Goal: Task Accomplishment & Management: Use online tool/utility

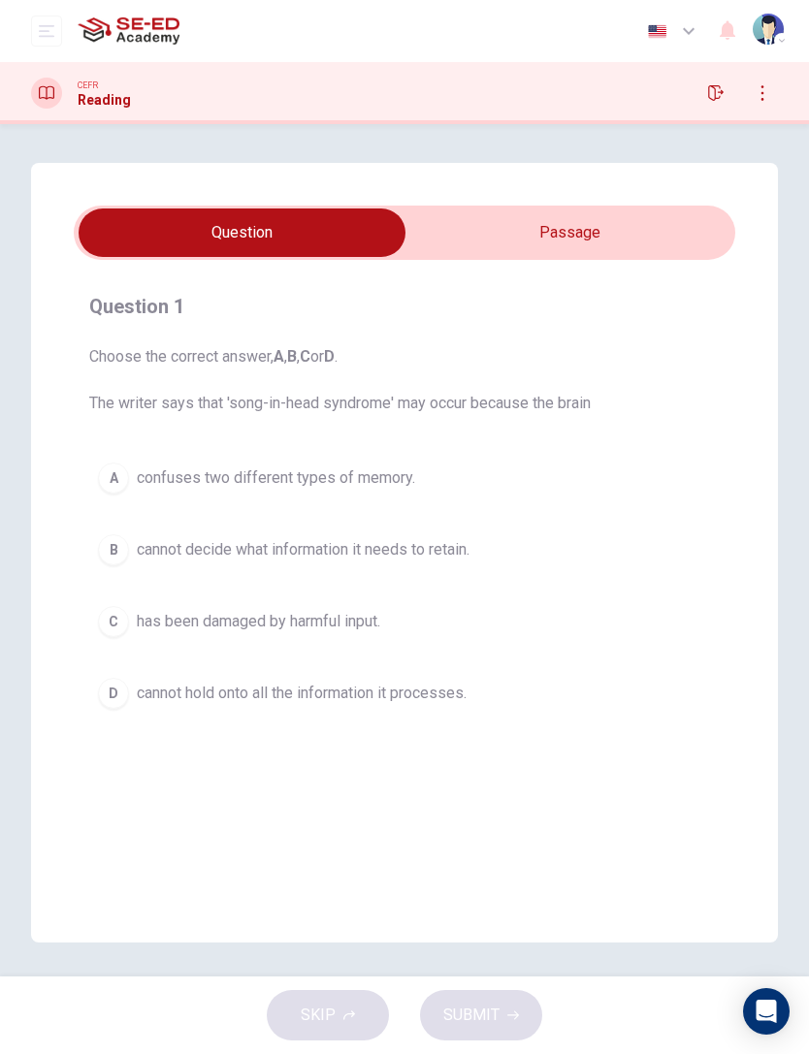
click at [648, 240] on input "checkbox" at bounding box center [242, 233] width 992 height 48
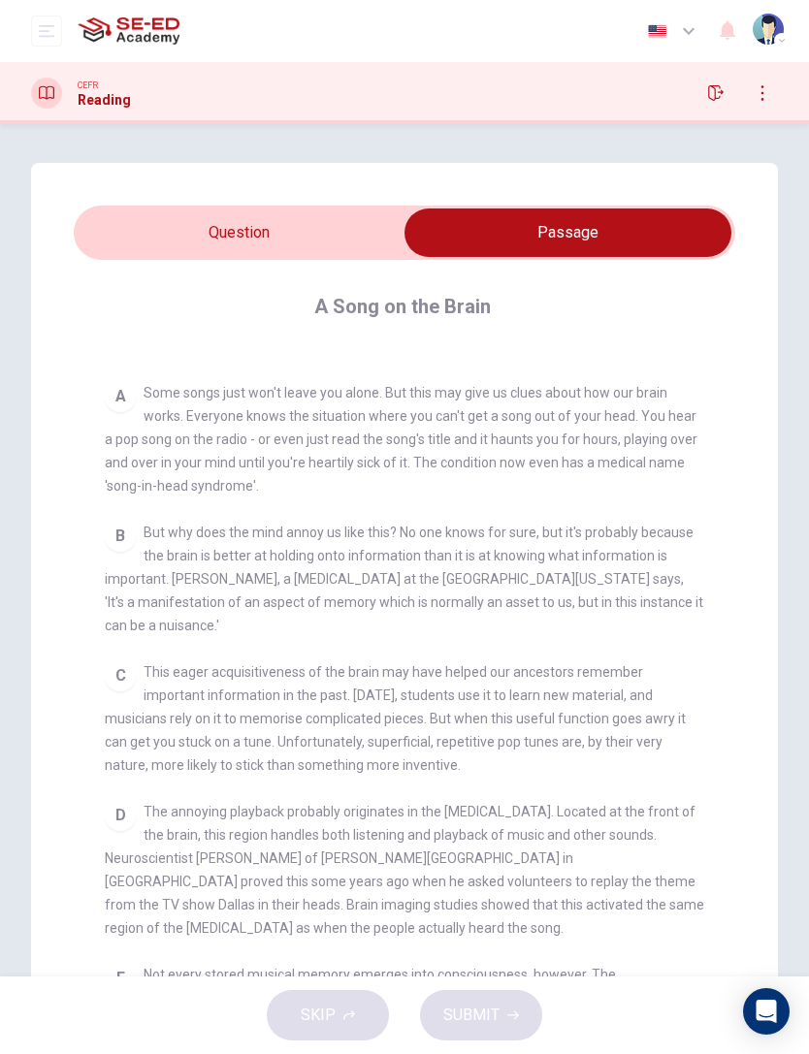
scroll to position [337, 0]
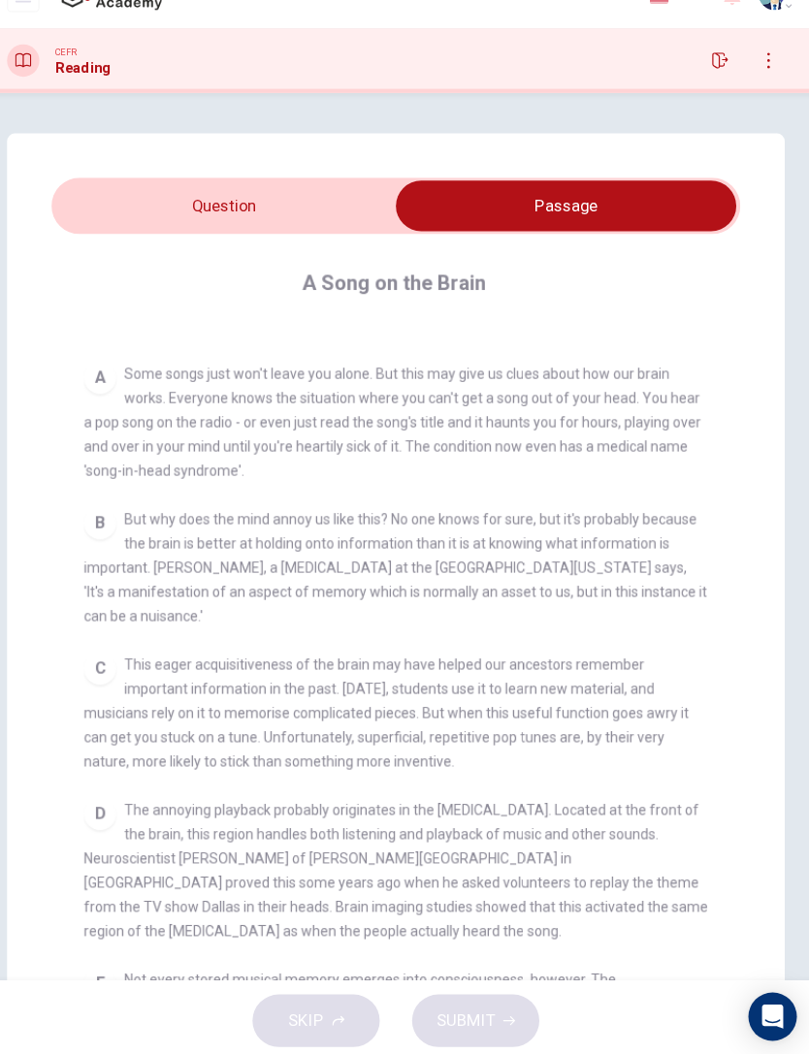
click at [277, 209] on input "checkbox" at bounding box center [568, 233] width 992 height 48
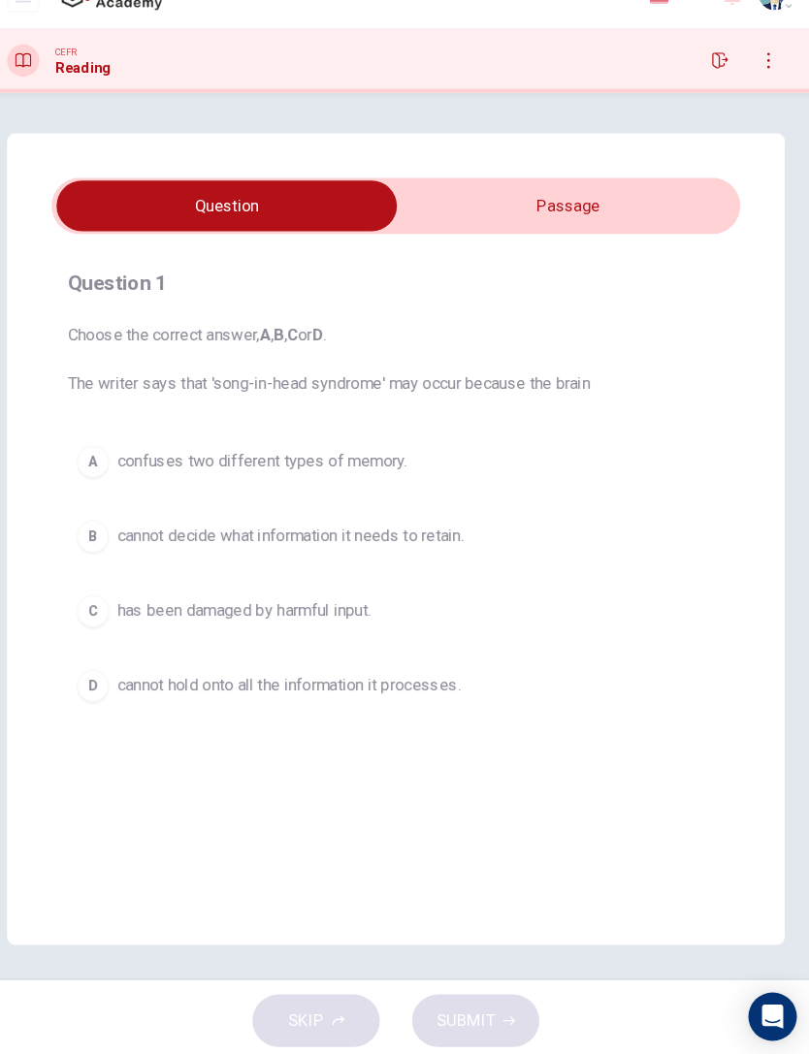
click at [602, 220] on input "checkbox" at bounding box center [242, 233] width 992 height 48
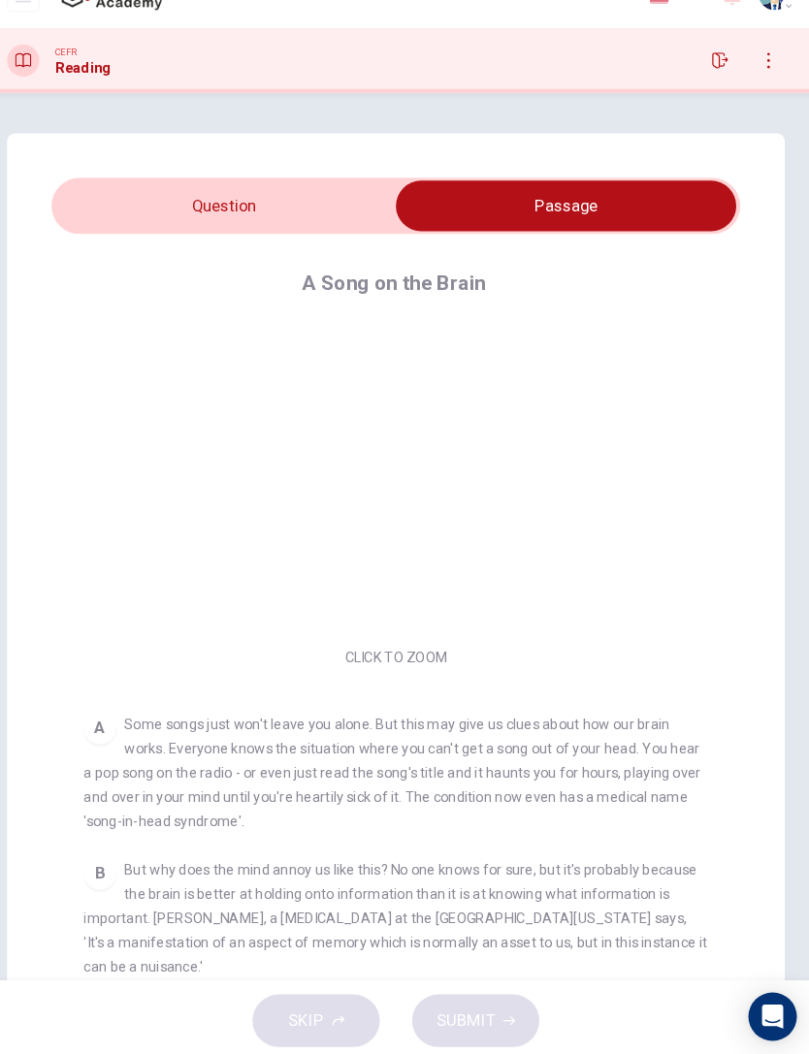
scroll to position [0, 0]
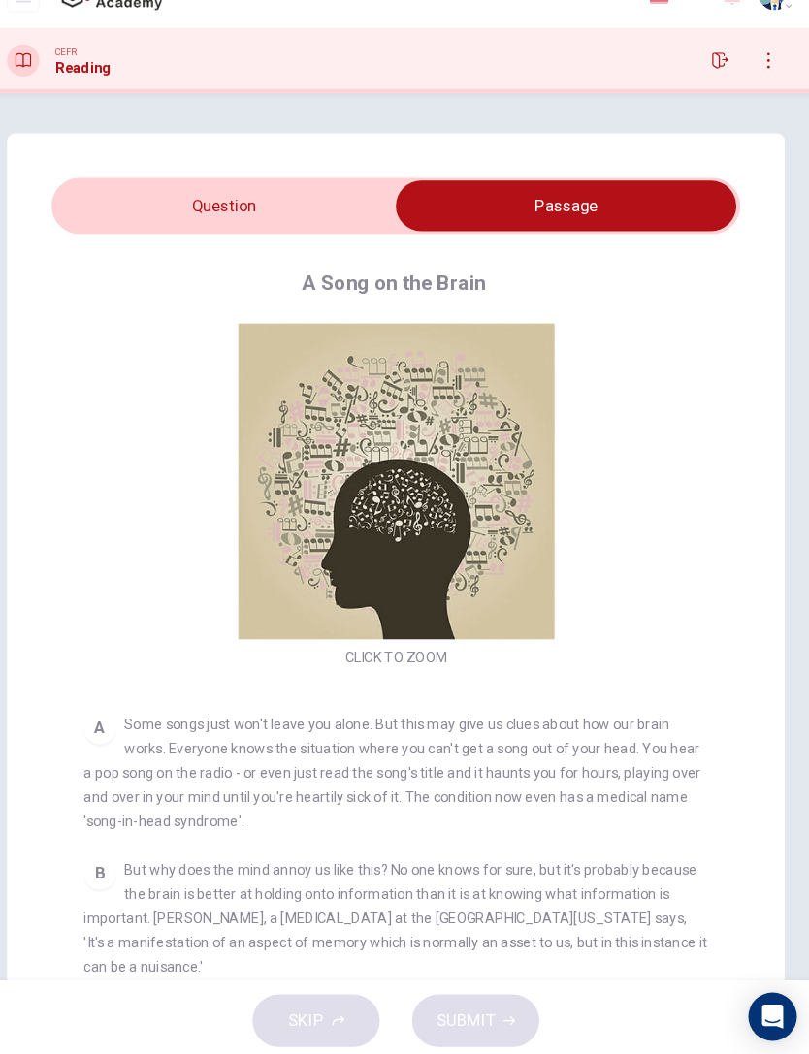
click at [328, 209] on input "checkbox" at bounding box center [568, 233] width 992 height 48
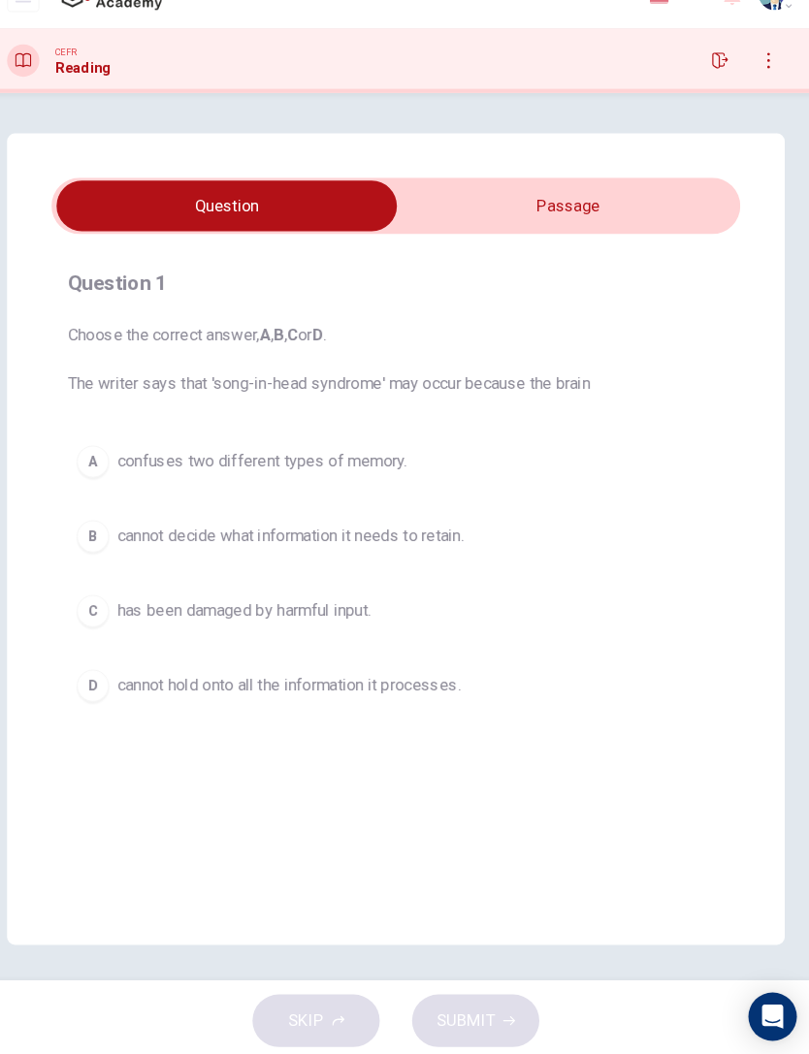
click at [583, 209] on input "checkbox" at bounding box center [242, 233] width 992 height 48
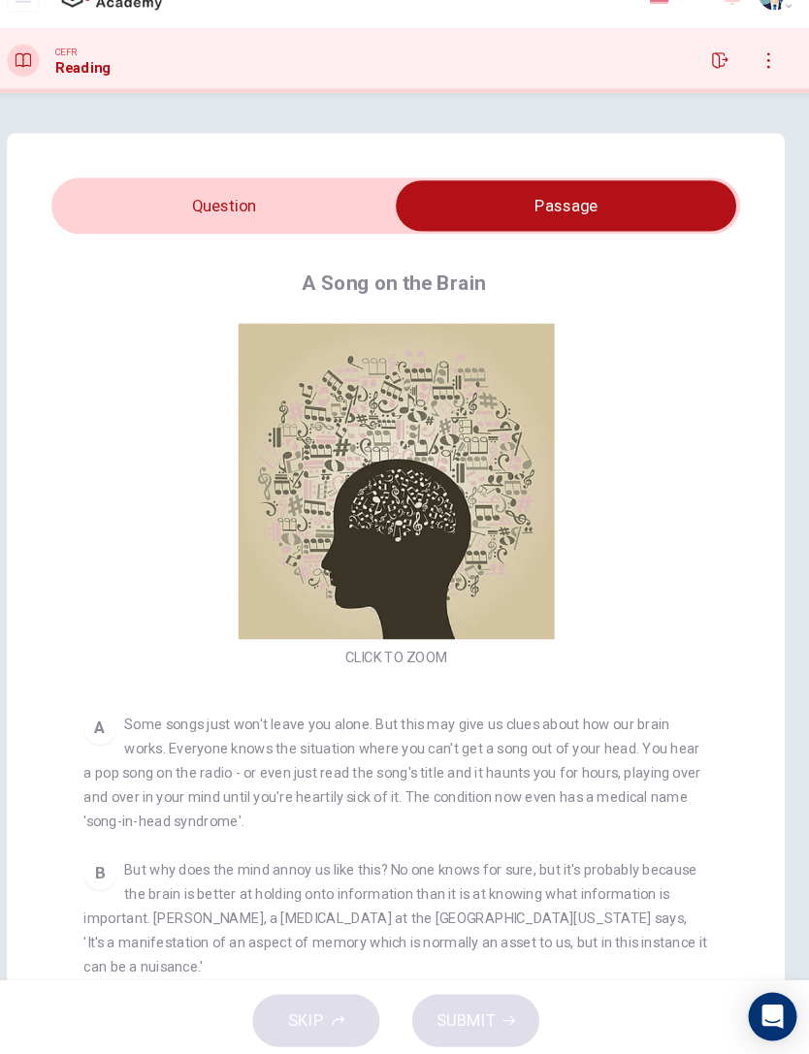
click at [319, 209] on input "checkbox" at bounding box center [568, 233] width 992 height 48
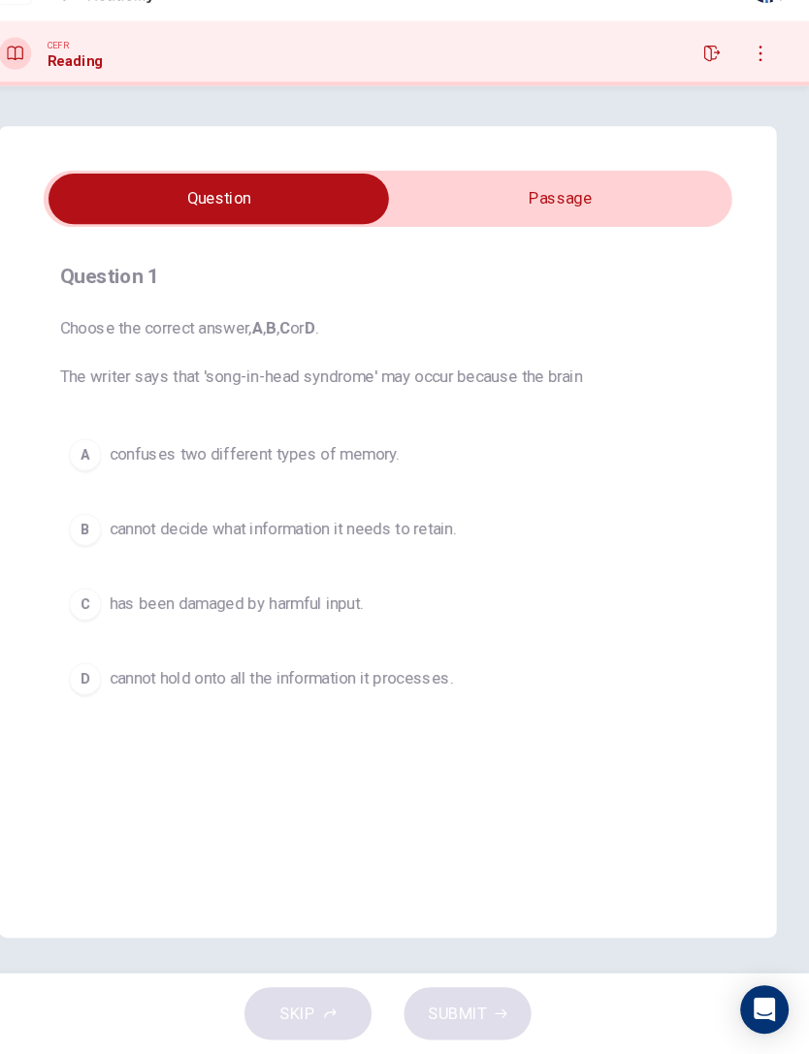
click at [596, 209] on input "checkbox" at bounding box center [242, 233] width 992 height 48
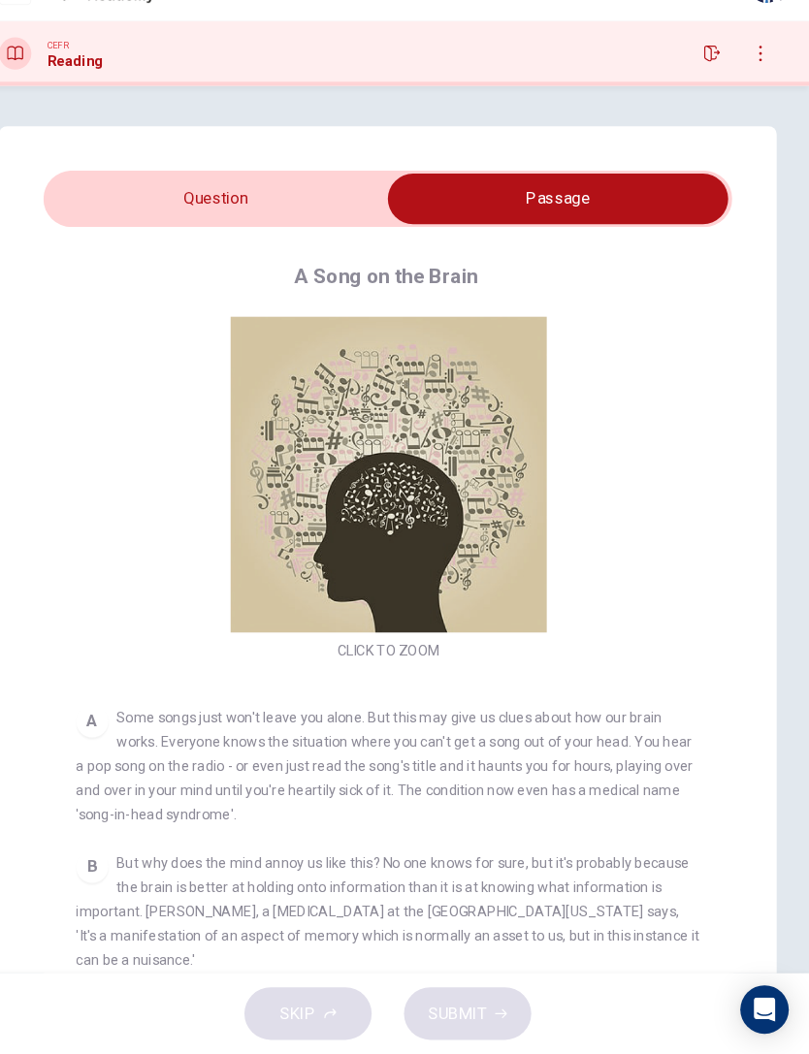
click at [298, 209] on input "checkbox" at bounding box center [568, 233] width 992 height 48
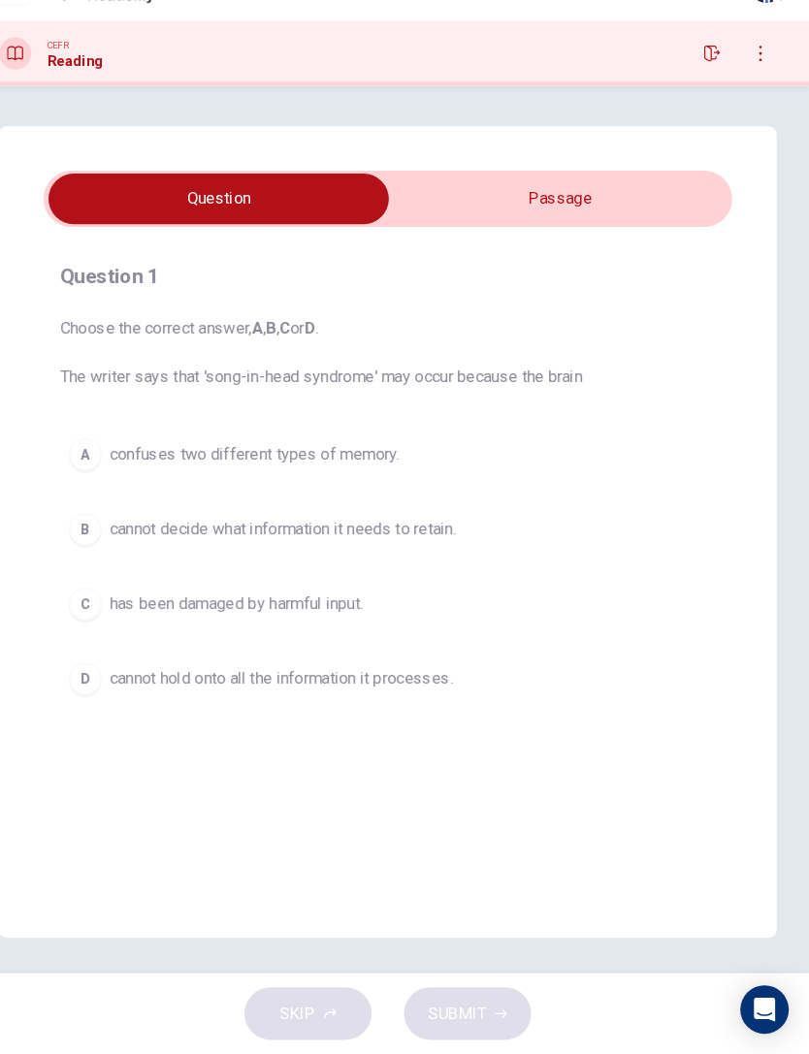
click at [588, 209] on input "checkbox" at bounding box center [242, 233] width 992 height 48
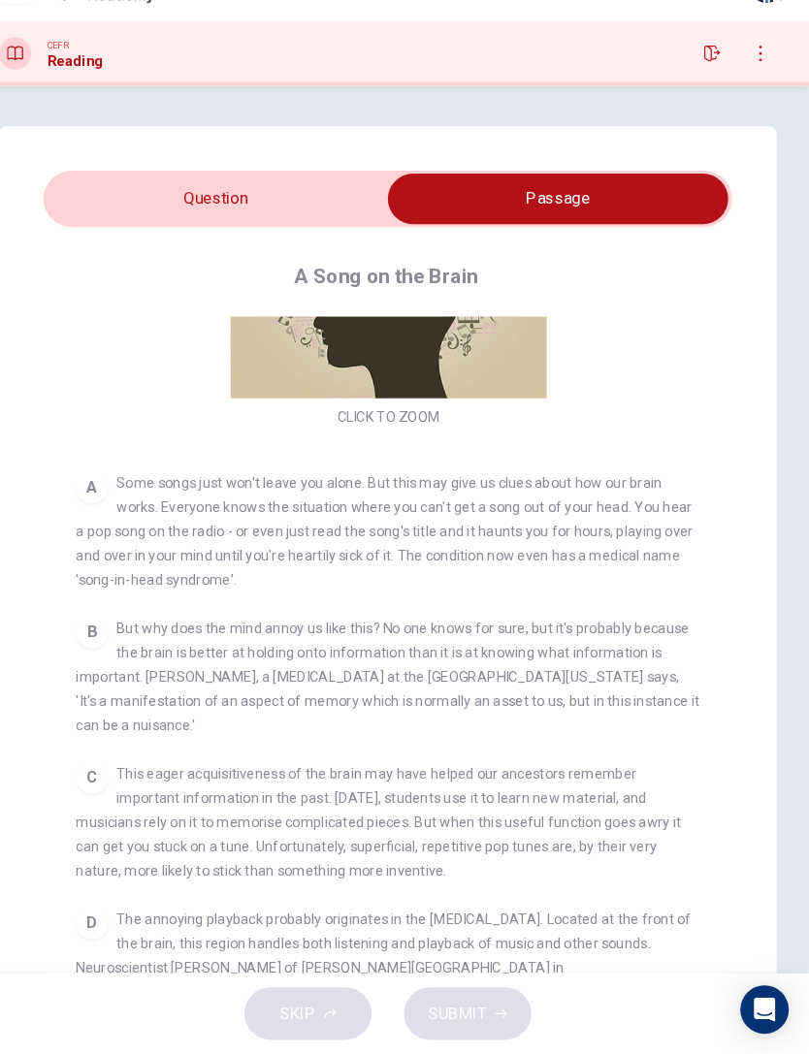
scroll to position [224, 0]
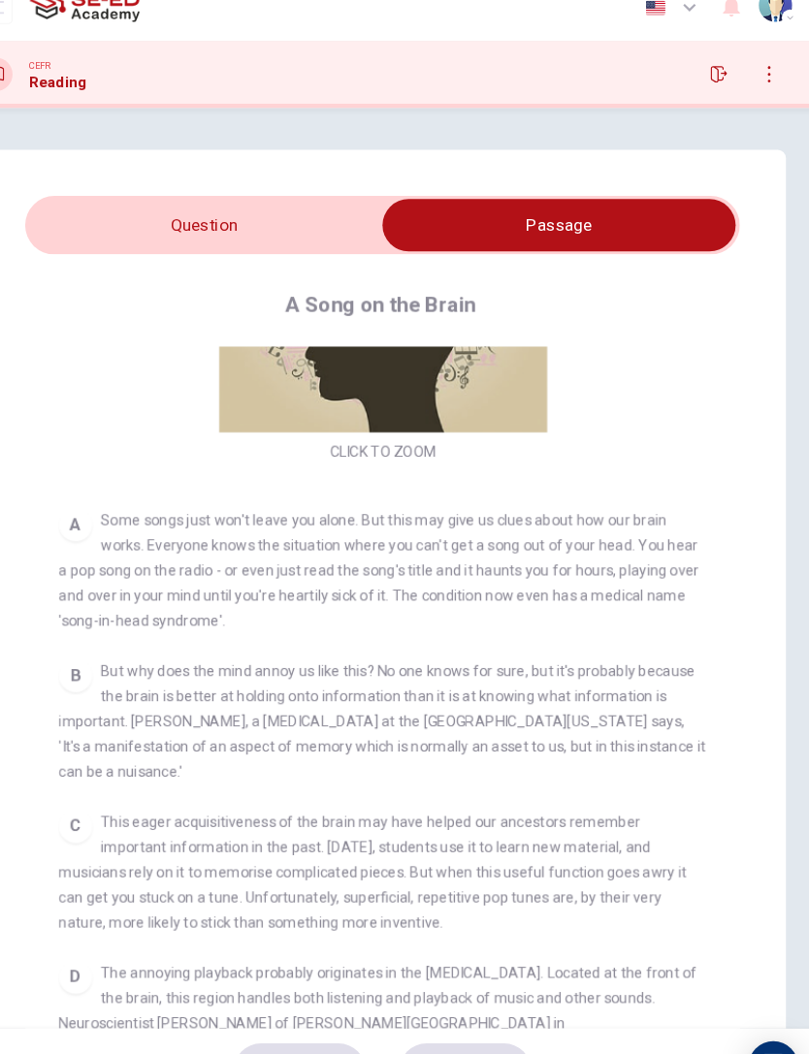
click at [278, 209] on input "checkbox" at bounding box center [568, 233] width 992 height 48
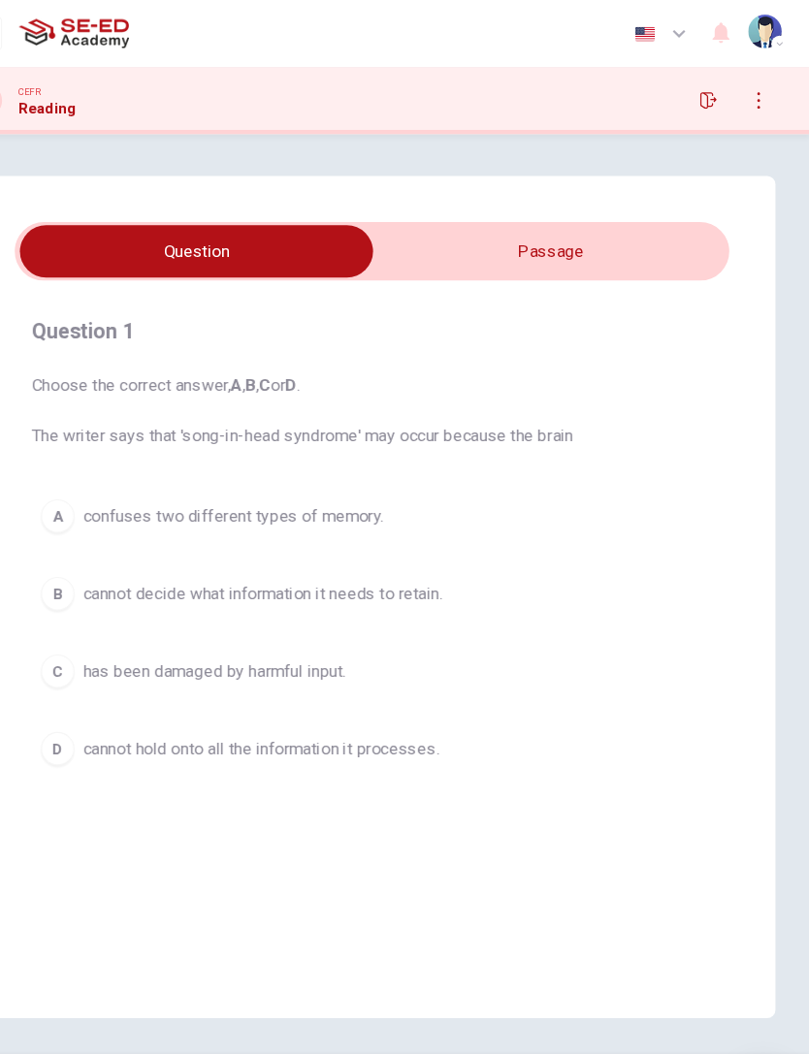
click at [315, 485] on span "confuses two different types of memory." at bounding box center [276, 478] width 278 height 23
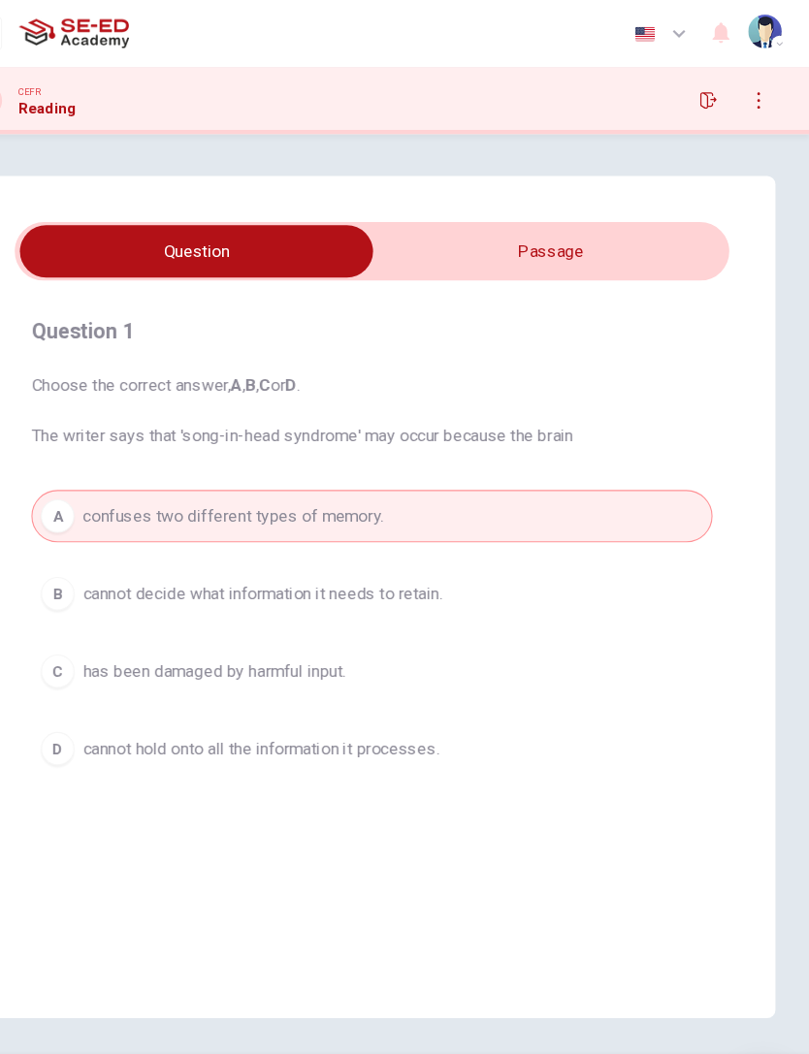
click at [275, 617] on span "has been damaged by harmful input." at bounding box center [258, 621] width 243 height 23
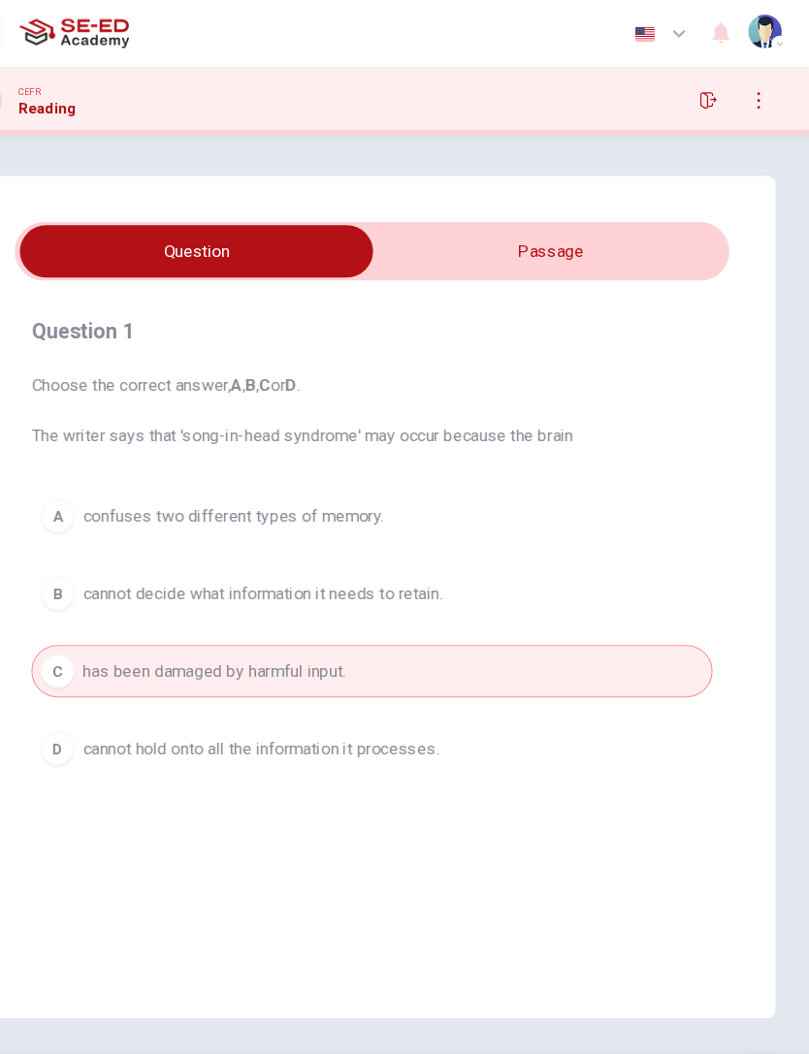
scroll to position [0, 0]
click at [579, 234] on input "checkbox" at bounding box center [242, 233] width 992 height 48
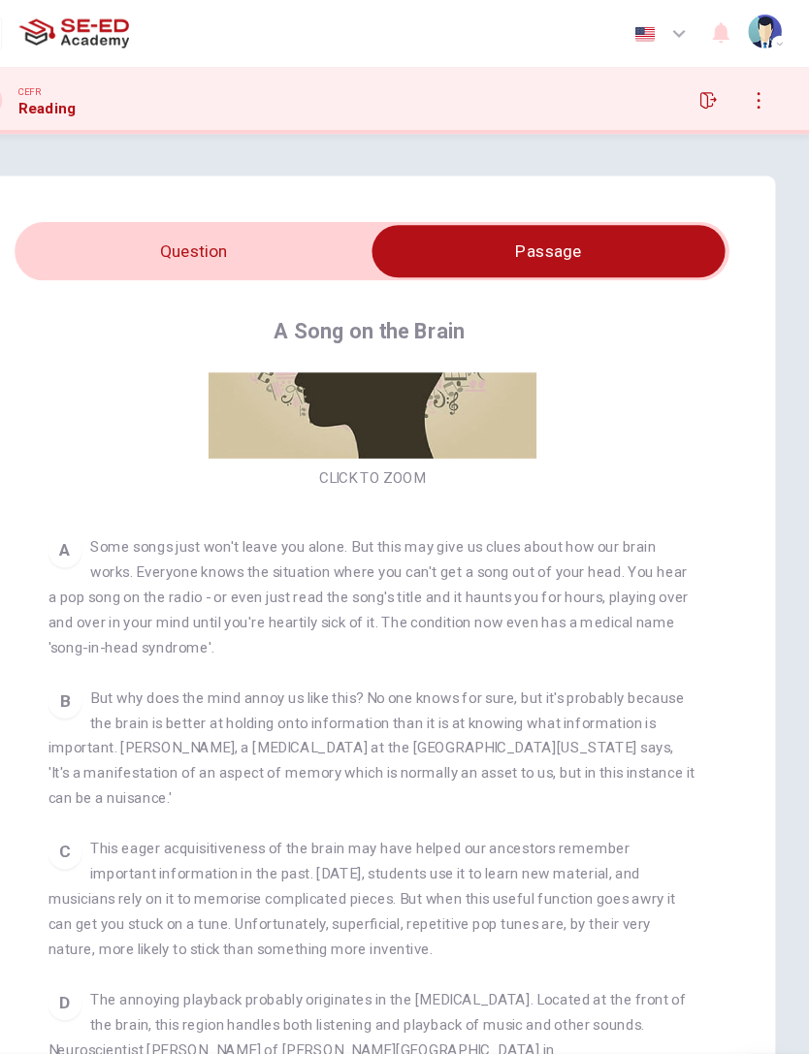
click at [293, 238] on input "checkbox" at bounding box center [568, 233] width 992 height 48
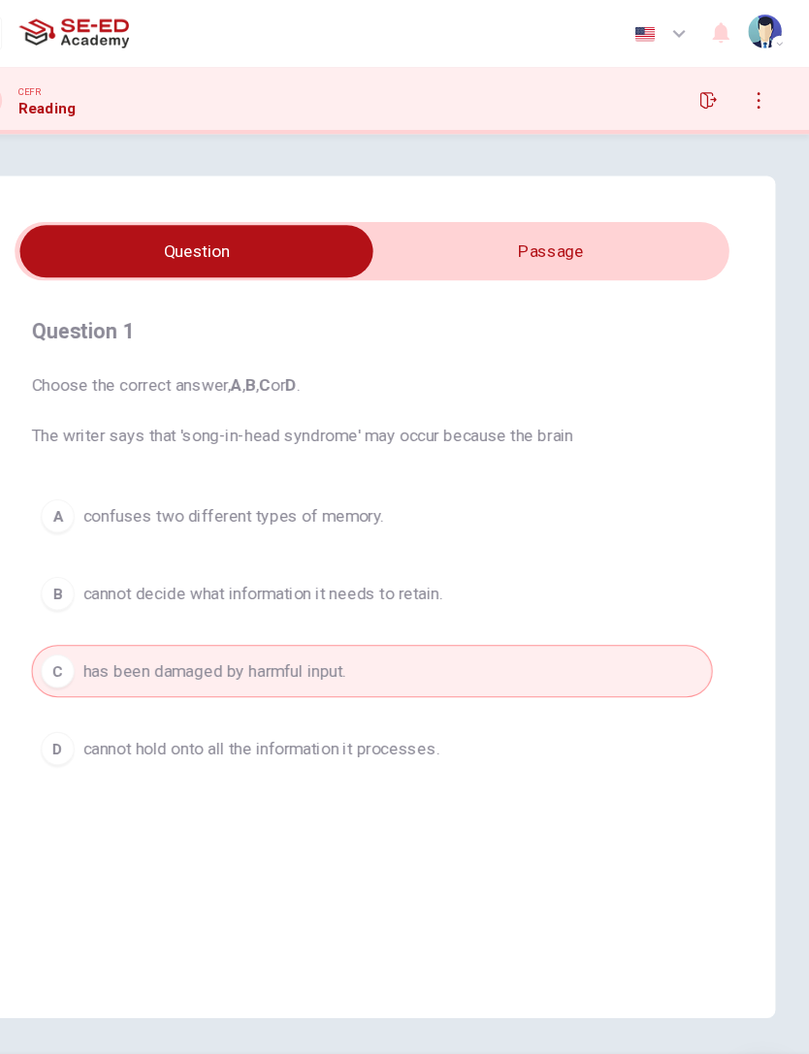
click at [508, 558] on button "B cannot decide what information it needs to retain." at bounding box center [404, 550] width 630 height 48
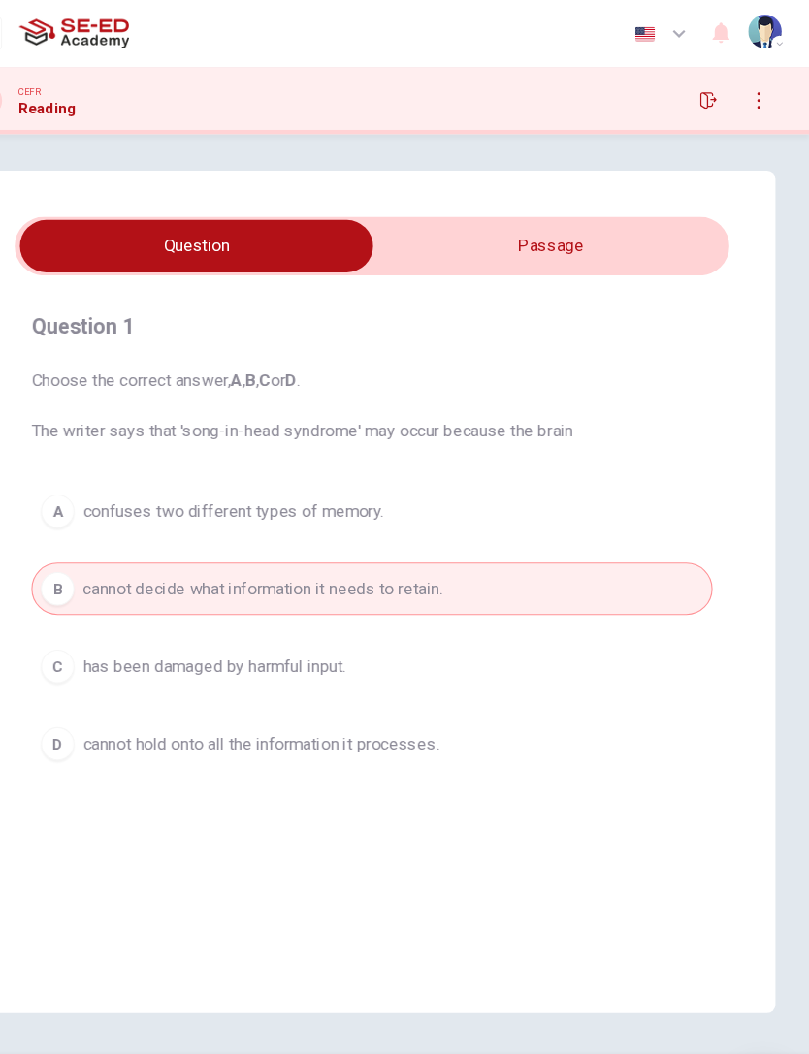
scroll to position [5, 0]
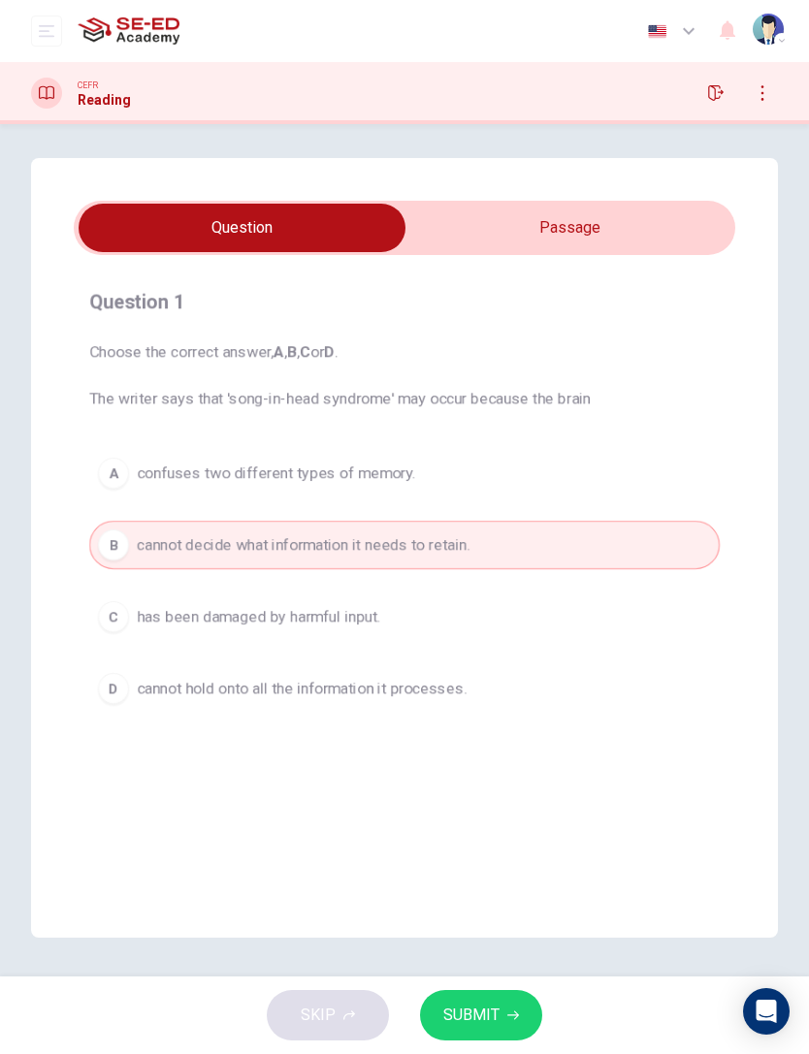
click at [499, 1008] on button "SUBMIT" at bounding box center [481, 1015] width 122 height 50
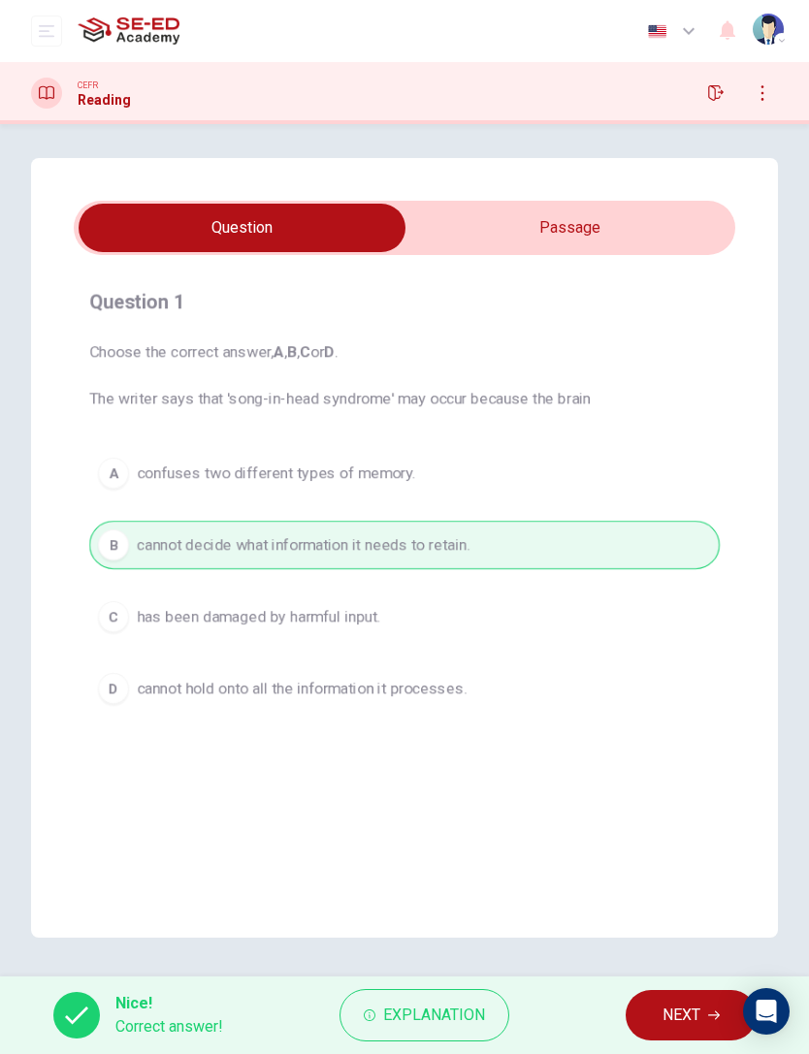
click at [716, 1011] on icon "button" at bounding box center [714, 1016] width 12 height 12
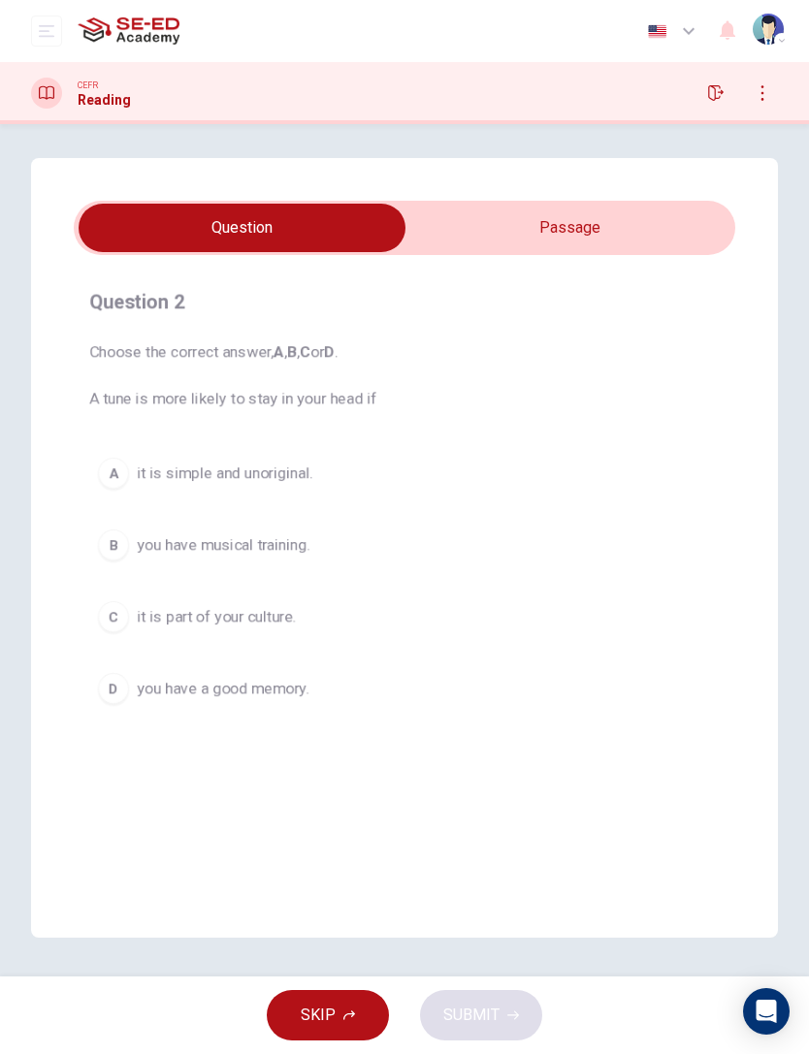
click at [626, 199] on div "Question 2 Choose the correct answer, A , B , C or D . A tune is more likely to…" at bounding box center [404, 548] width 747 height 780
click at [693, 247] on input "checkbox" at bounding box center [242, 228] width 992 height 48
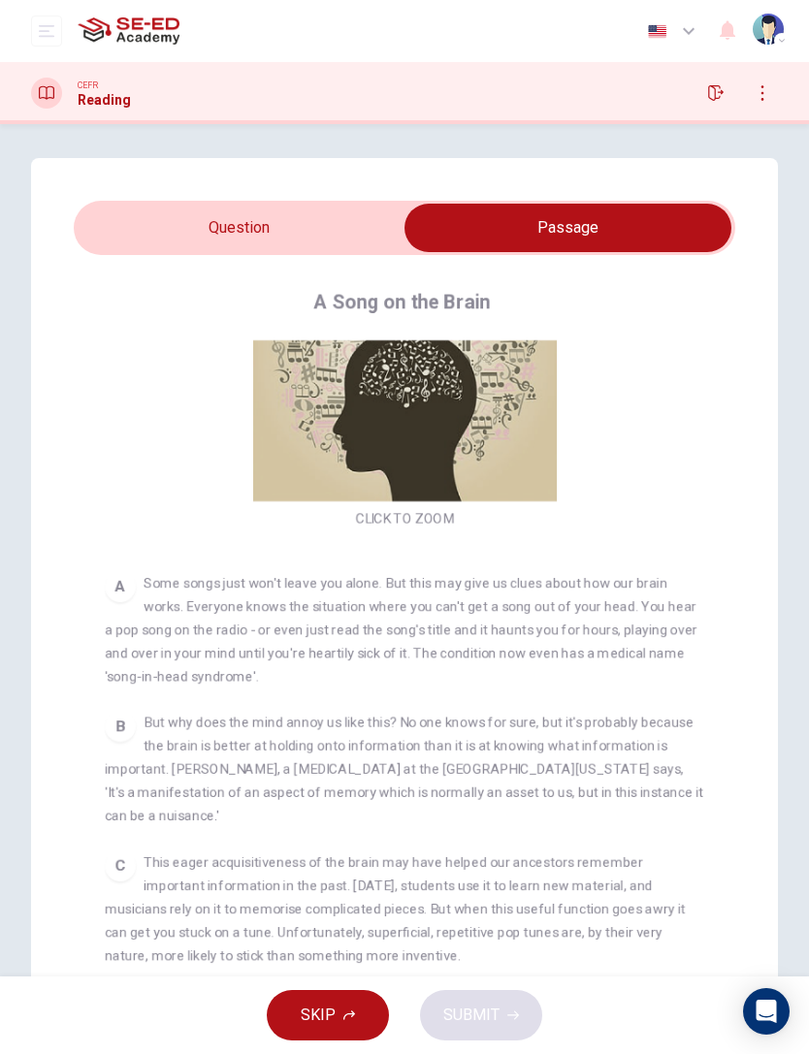
scroll to position [15, 0]
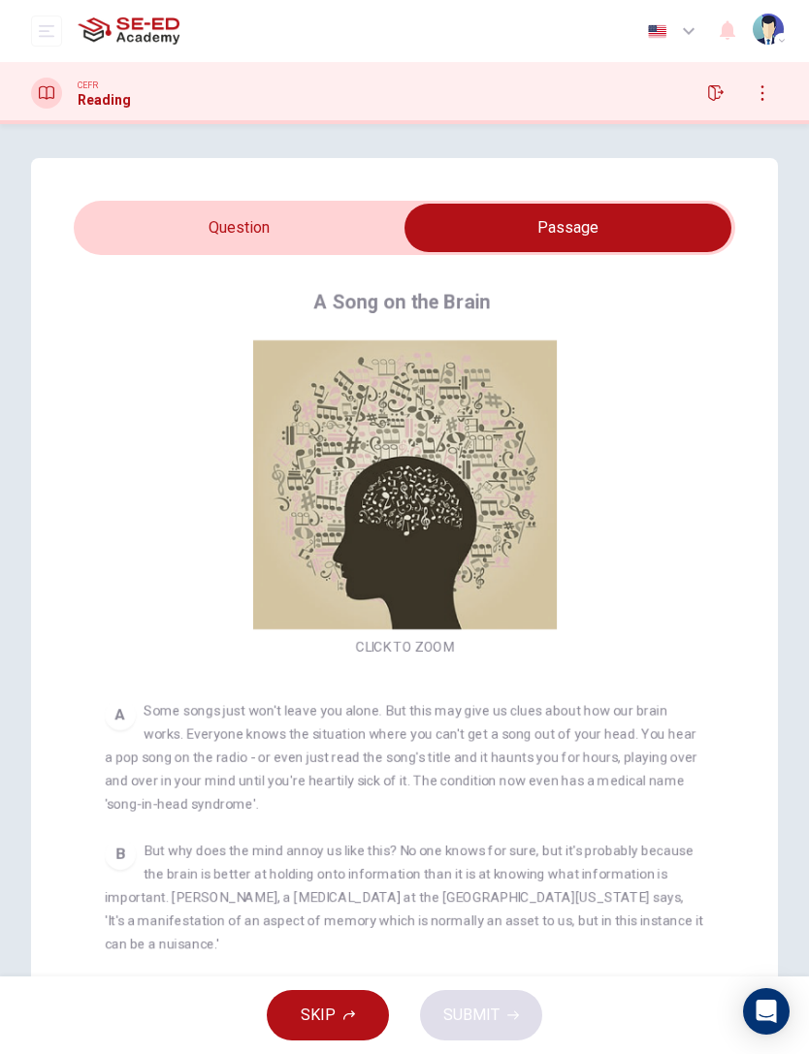
click at [327, 225] on input "checkbox" at bounding box center [568, 228] width 992 height 48
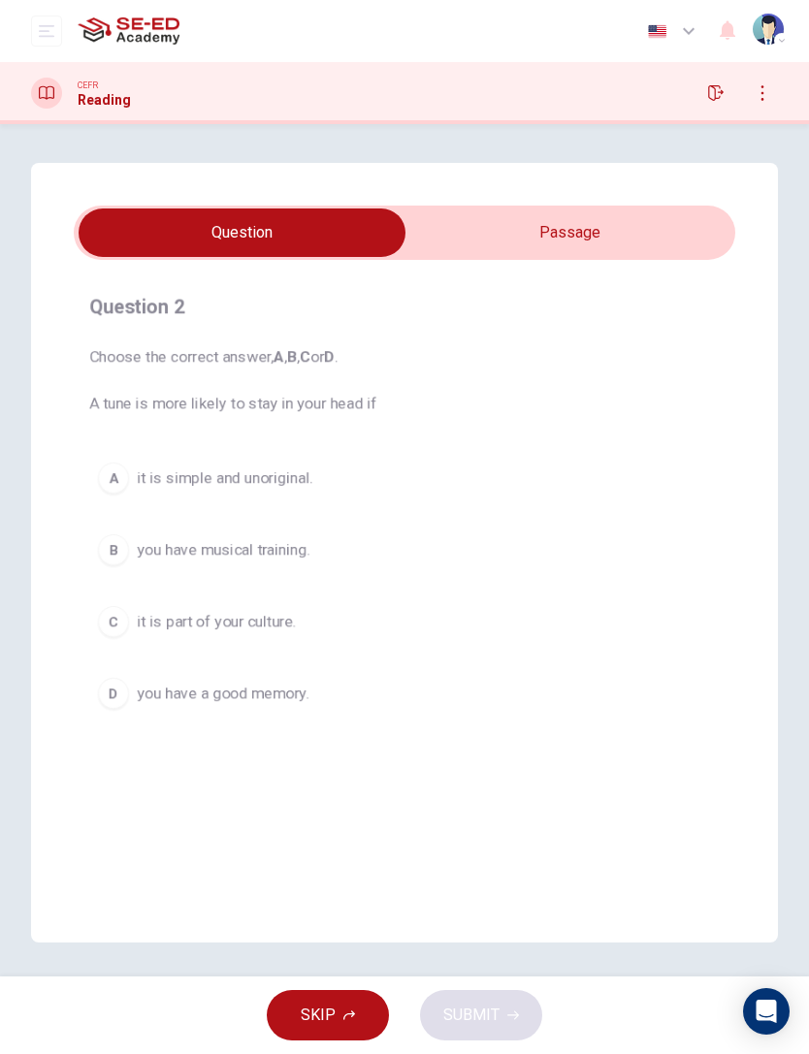
scroll to position [0, 0]
click at [663, 225] on input "checkbox" at bounding box center [242, 233] width 992 height 48
checkbox input "true"
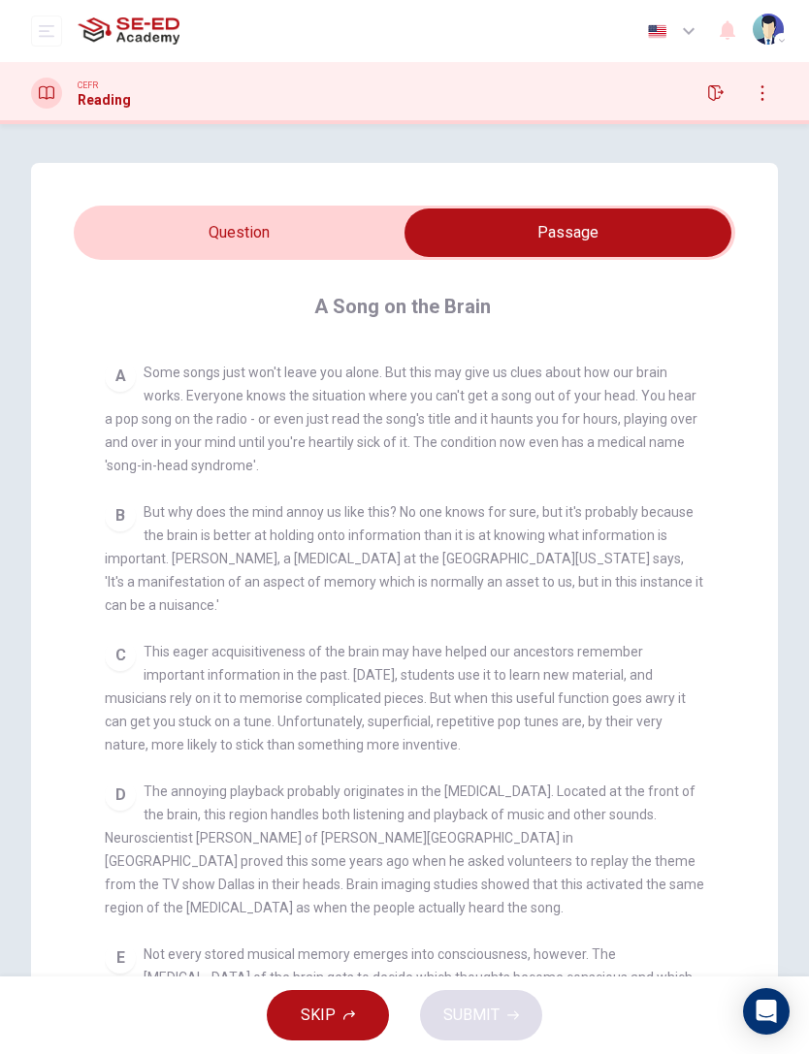
scroll to position [360, 0]
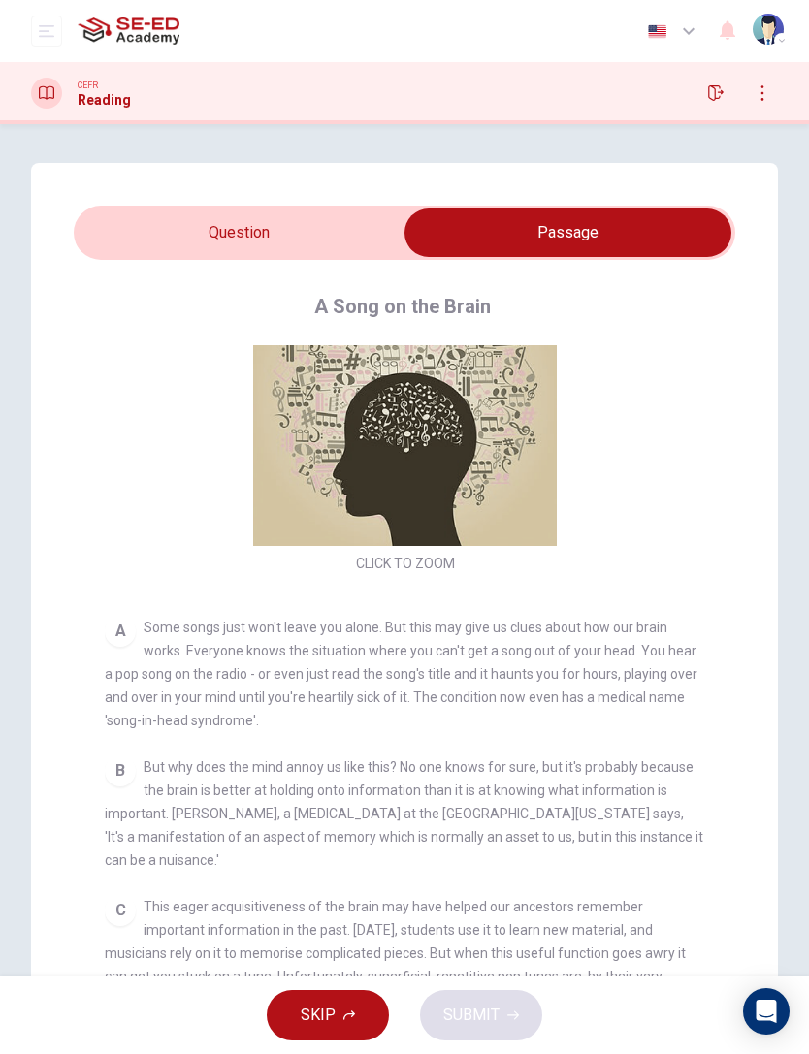
click at [46, 91] on icon at bounding box center [47, 93] width 16 height 16
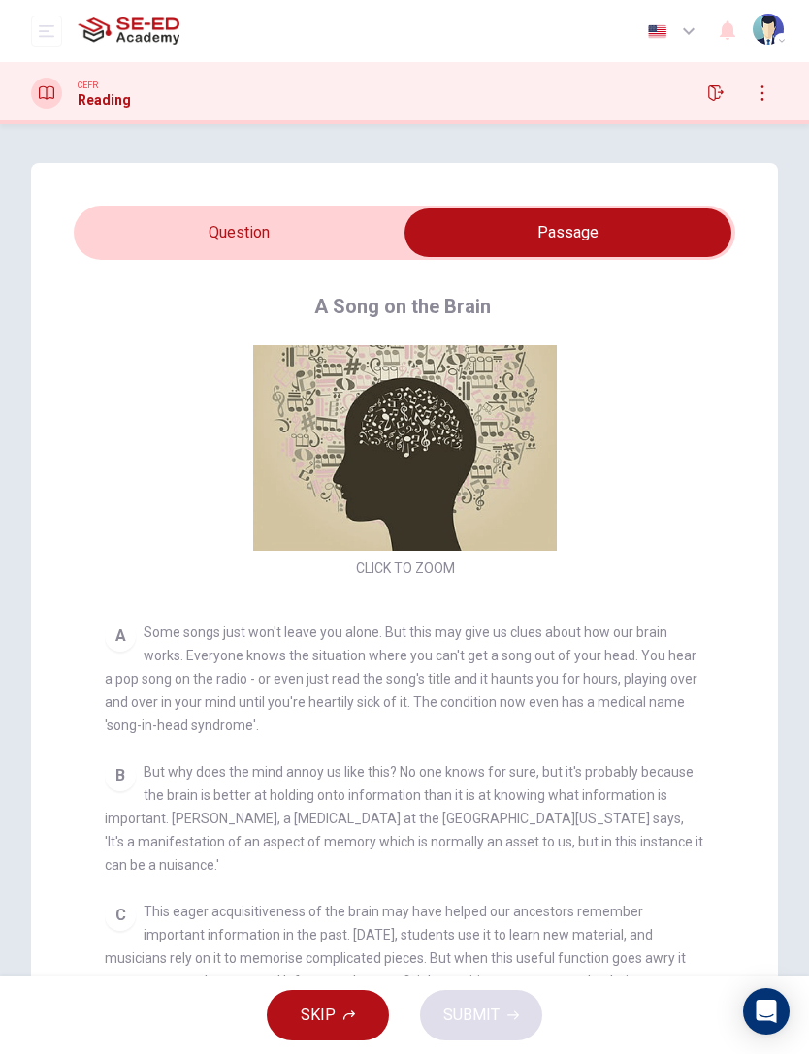
click at [56, 32] on button "open mobile menu" at bounding box center [46, 31] width 31 height 31
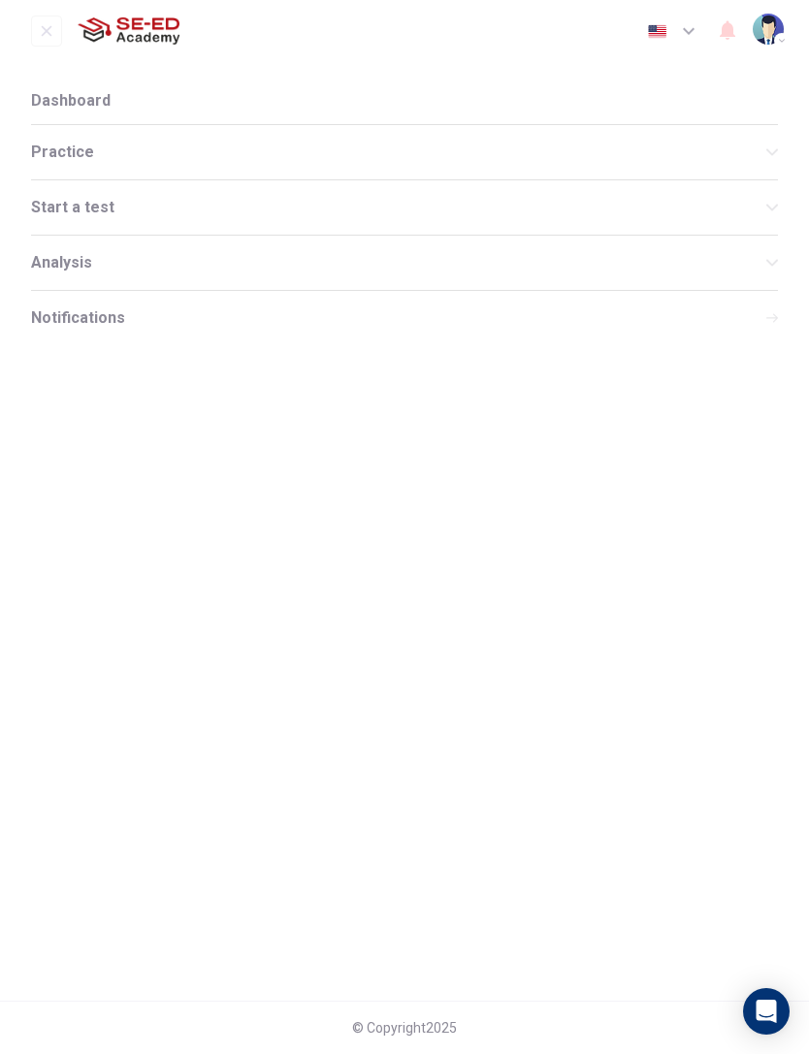
click at [180, 147] on span "Practice" at bounding box center [398, 153] width 735 height 16
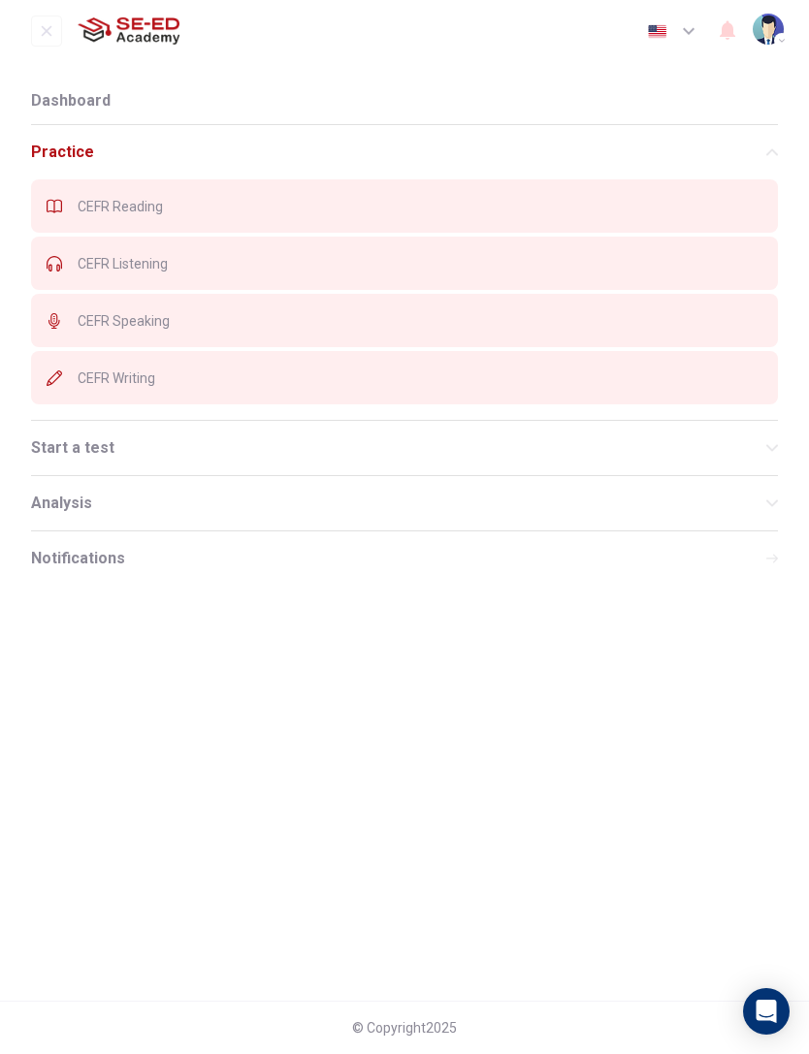
click at [597, 323] on span "CEFR Speaking" at bounding box center [420, 321] width 685 height 16
